Goal: Task Accomplishment & Management: Manage account settings

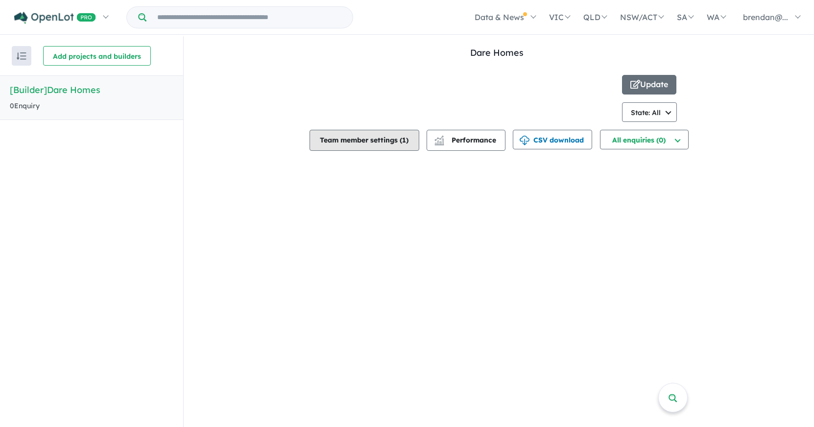
click at [375, 145] on button "Team member settings ( 1 )" at bounding box center [365, 140] width 110 height 21
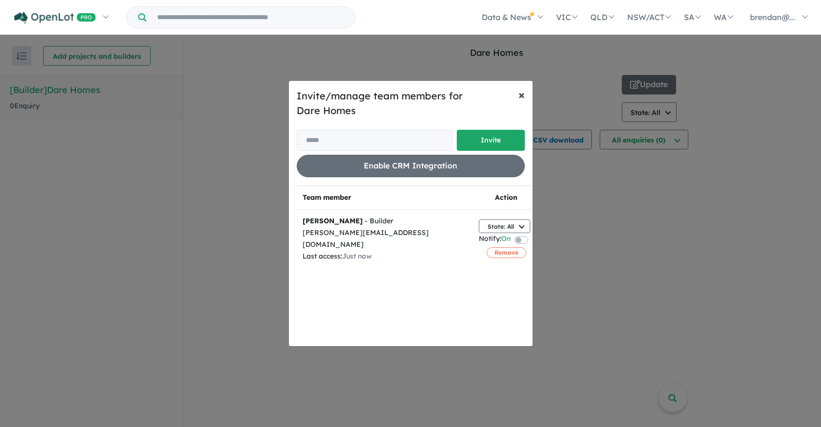
click at [519, 93] on span "×" at bounding box center [522, 94] width 6 height 15
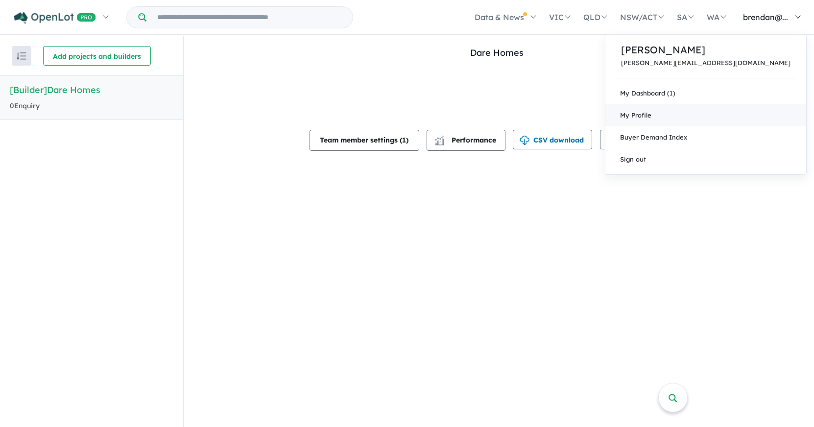
click at [720, 120] on link "My Profile" at bounding box center [705, 115] width 201 height 22
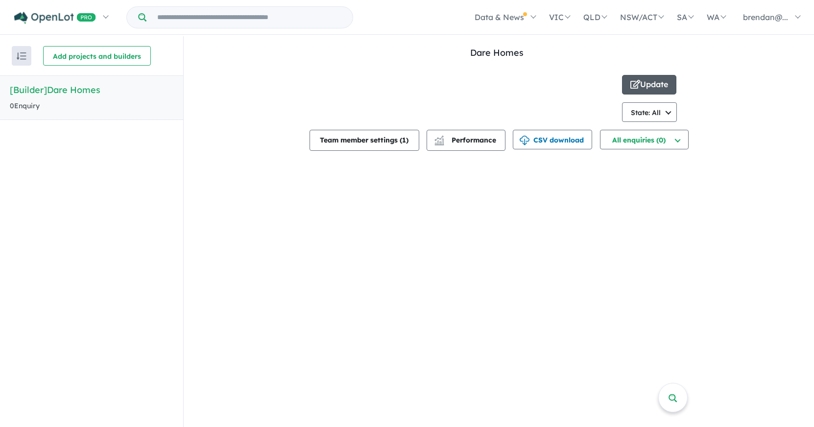
click at [651, 82] on button "Update" at bounding box center [649, 85] width 54 height 20
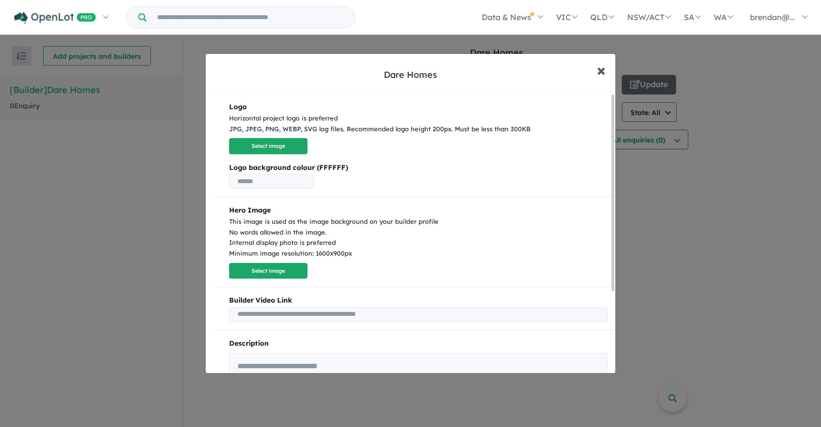
click at [599, 71] on span "×" at bounding box center [601, 69] width 9 height 21
